Goal: Task Accomplishment & Management: Complete application form

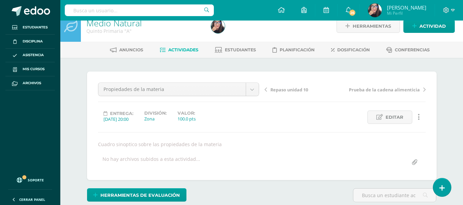
scroll to position [103, 0]
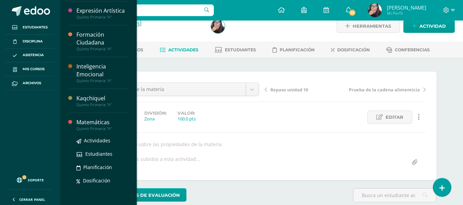
click at [113, 124] on div "Matemáticas" at bounding box center [102, 123] width 52 height 8
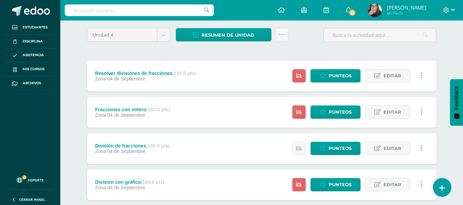
scroll to position [55, 0]
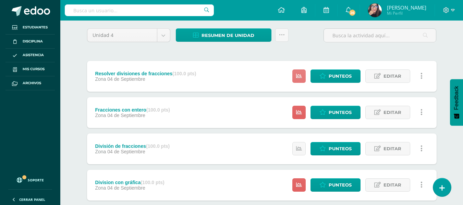
click at [300, 74] on icon at bounding box center [299, 76] width 6 height 6
click at [298, 108] on link at bounding box center [298, 112] width 13 height 13
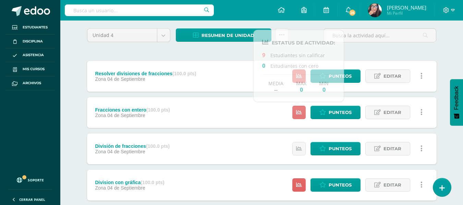
scroll to position [0, 0]
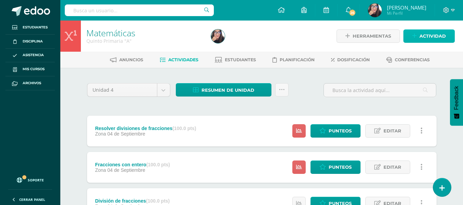
click at [438, 38] on span "Actividad" at bounding box center [432, 36] width 26 height 13
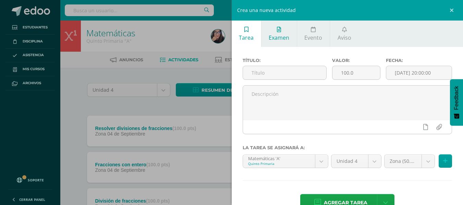
click at [277, 32] on link "Examen" at bounding box center [278, 34] width 35 height 26
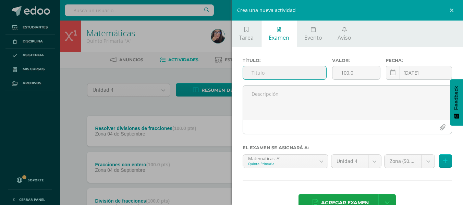
scroll to position [19, 0]
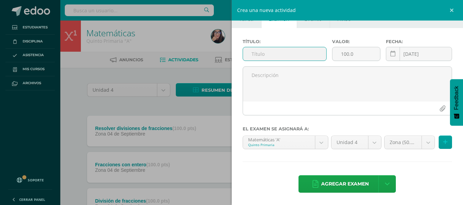
click at [275, 52] on input "text" at bounding box center [284, 53] width 83 height 13
type input "e"
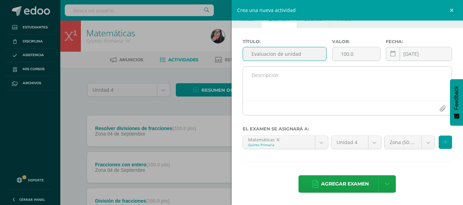
type input "Evaluacion de unidad"
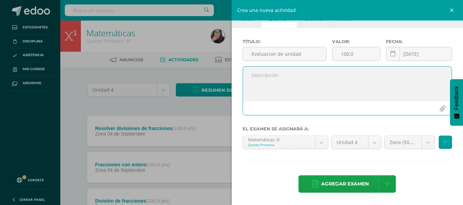
click at [291, 78] on textarea at bounding box center [347, 84] width 209 height 34
type textarea "Calificacion"
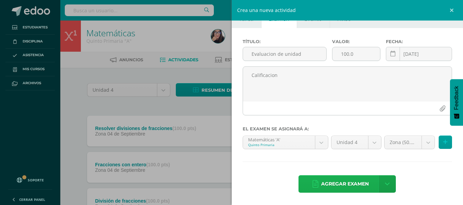
click at [356, 185] on span "Agregar examen" at bounding box center [345, 184] width 48 height 17
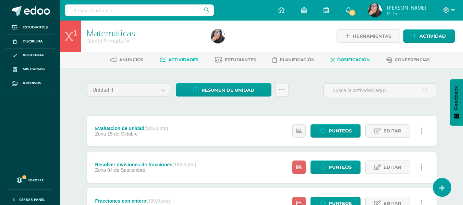
click at [354, 61] on span "Dosificación" at bounding box center [353, 59] width 33 height 5
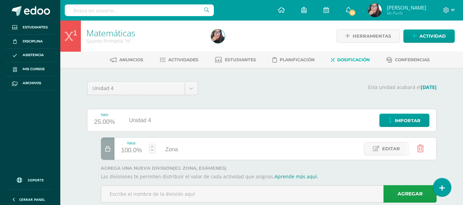
scroll to position [17, 0]
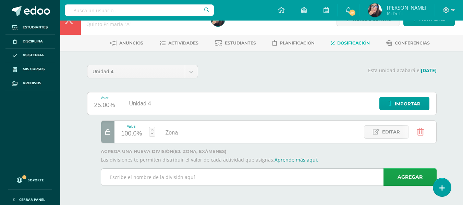
click at [160, 178] on input "text" at bounding box center [268, 177] width 335 height 17
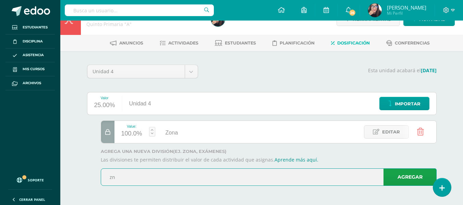
type input "z"
type input "ZONA"
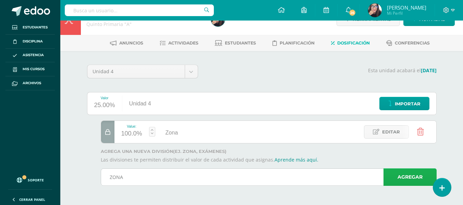
click at [408, 178] on link "Agregar" at bounding box center [409, 177] width 53 height 17
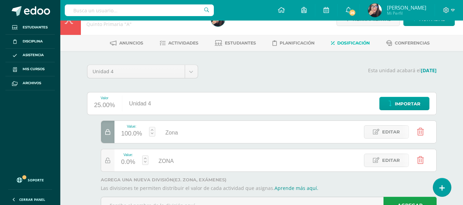
scroll to position [45, 0]
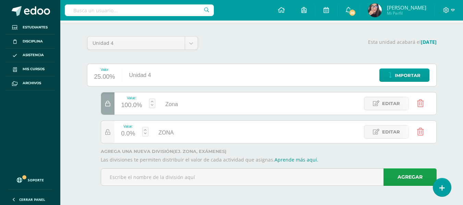
click at [196, 135] on input "ZONA" at bounding box center [228, 132] width 80 height 13
click at [388, 131] on span "Editar" at bounding box center [391, 132] width 18 height 13
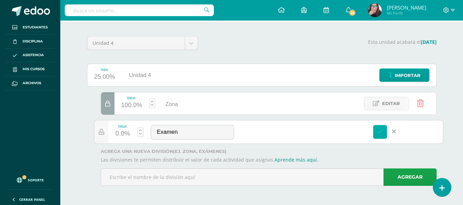
type input "Examen"
click at [377, 133] on link at bounding box center [380, 132] width 14 height 14
click at [378, 133] on icon at bounding box center [380, 132] width 6 height 6
click at [382, 131] on icon at bounding box center [380, 132] width 6 height 6
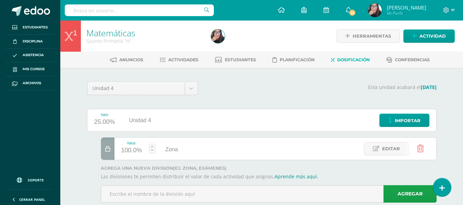
scroll to position [17, 0]
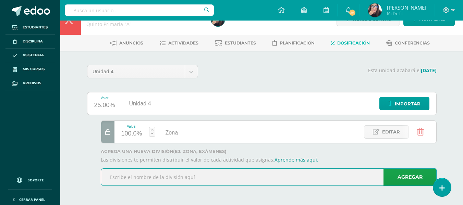
click at [245, 180] on input "text" at bounding box center [268, 177] width 335 height 17
click at [223, 175] on input "text" at bounding box center [268, 177] width 335 height 17
type input "examen"
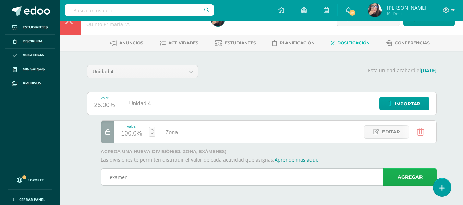
click at [407, 174] on link "Agregar" at bounding box center [409, 177] width 53 height 17
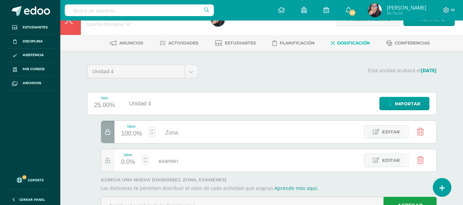
click at [146, 158] on link at bounding box center [145, 161] width 6 height 10
click at [186, 144] on div at bounding box center [276, 146] width 350 height 51
click at [108, 133] on icon at bounding box center [107, 133] width 5 height 6
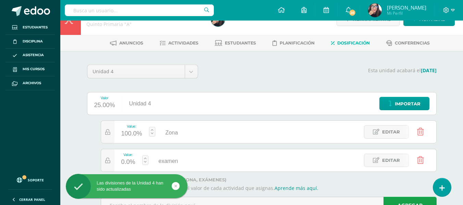
click at [145, 160] on link at bounding box center [145, 161] width 6 height 10
type input "30"
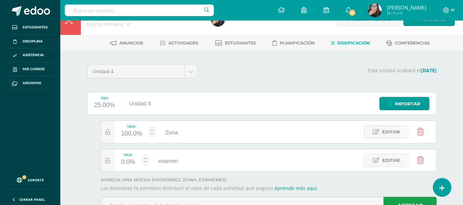
click at [193, 141] on div "Zona" at bounding box center [232, 132] width 80 height 22
click at [196, 162] on input "examen" at bounding box center [232, 160] width 80 height 13
click at [146, 158] on link at bounding box center [145, 161] width 6 height 10
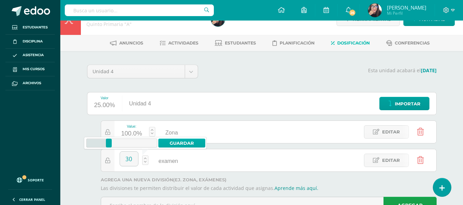
click at [191, 142] on link "Guardar" at bounding box center [181, 143] width 47 height 9
click at [109, 161] on icon at bounding box center [107, 161] width 5 height 6
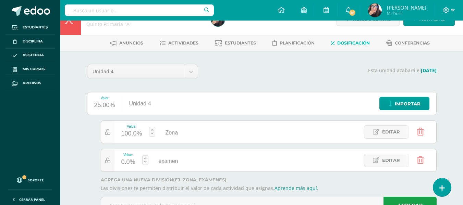
click at [106, 133] on icon at bounding box center [107, 133] width 5 height 6
click at [151, 130] on link at bounding box center [152, 132] width 6 height 10
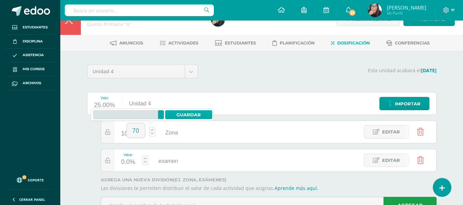
click at [184, 115] on link "Guardar" at bounding box center [188, 114] width 47 height 9
type input "100"
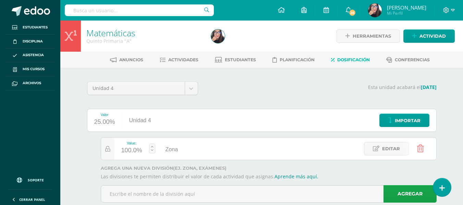
scroll to position [17, 0]
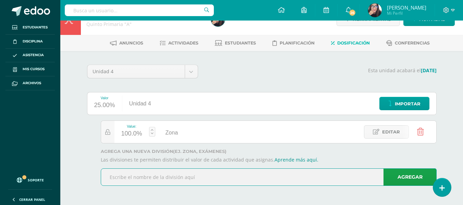
click at [183, 180] on input "text" at bounding box center [268, 177] width 335 height 17
type input "Examen"
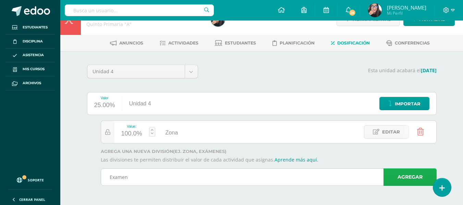
click at [405, 175] on link "Agregar" at bounding box center [409, 177] width 53 height 17
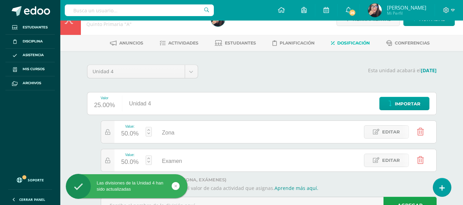
click at [149, 158] on link at bounding box center [149, 161] width 6 height 10
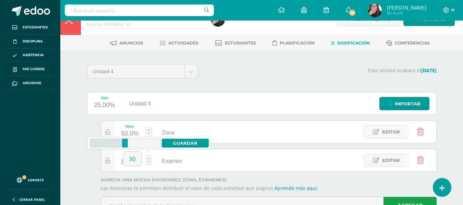
type input "30"
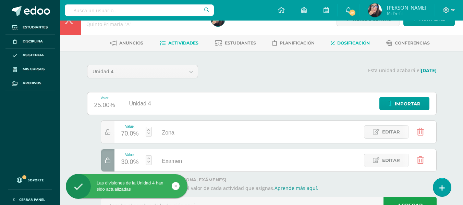
click at [191, 42] on span "Actividades" at bounding box center [183, 42] width 30 height 5
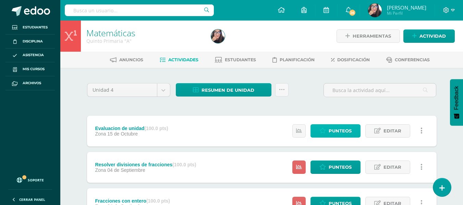
click at [331, 131] on span "Punteos" at bounding box center [340, 131] width 23 height 13
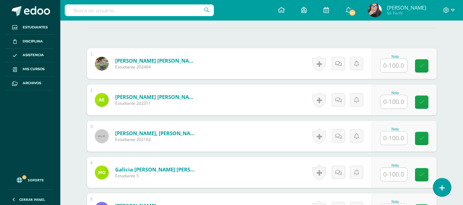
scroll to position [198, 0]
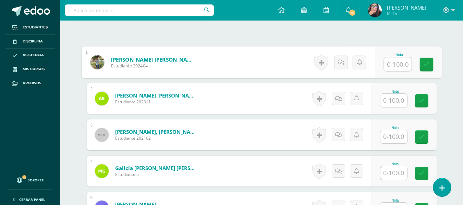
click at [396, 62] on input "text" at bounding box center [397, 65] width 27 height 14
type input "56"
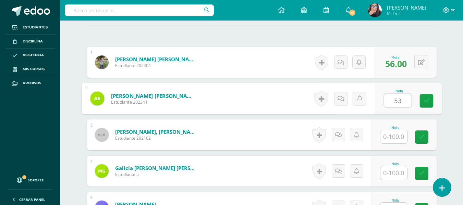
type input "53"
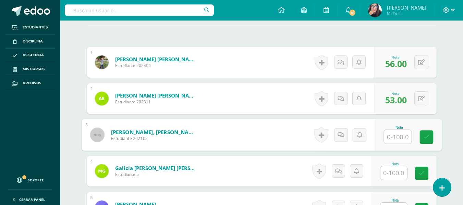
click at [401, 135] on input "text" at bounding box center [397, 137] width 27 height 14
type input "66"
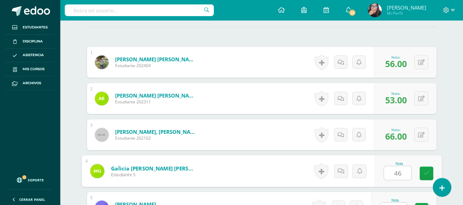
type input "46"
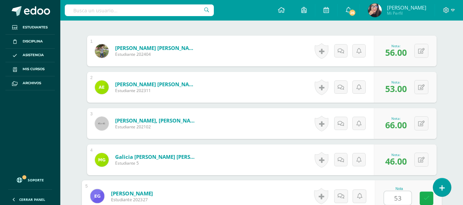
type input "53"
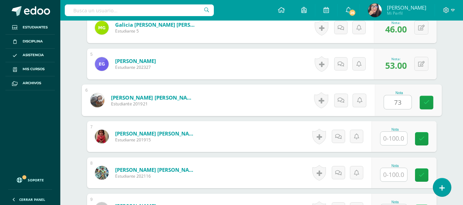
type input "73"
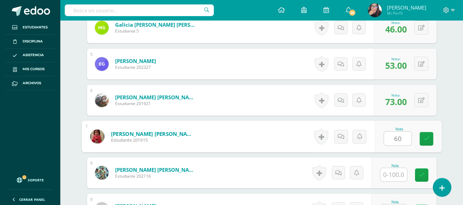
type input "60"
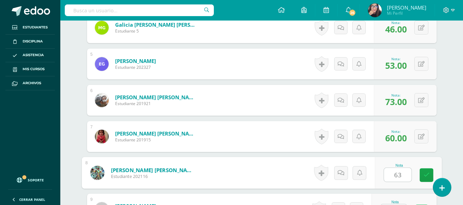
type input "63"
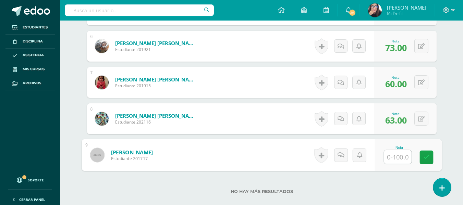
scroll to position [409, 0]
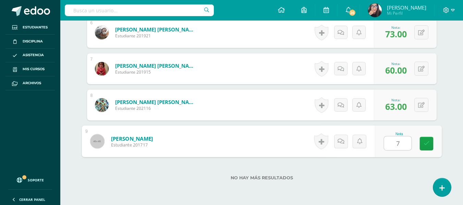
type input "73"
